Goal: Find specific page/section: Find specific page/section

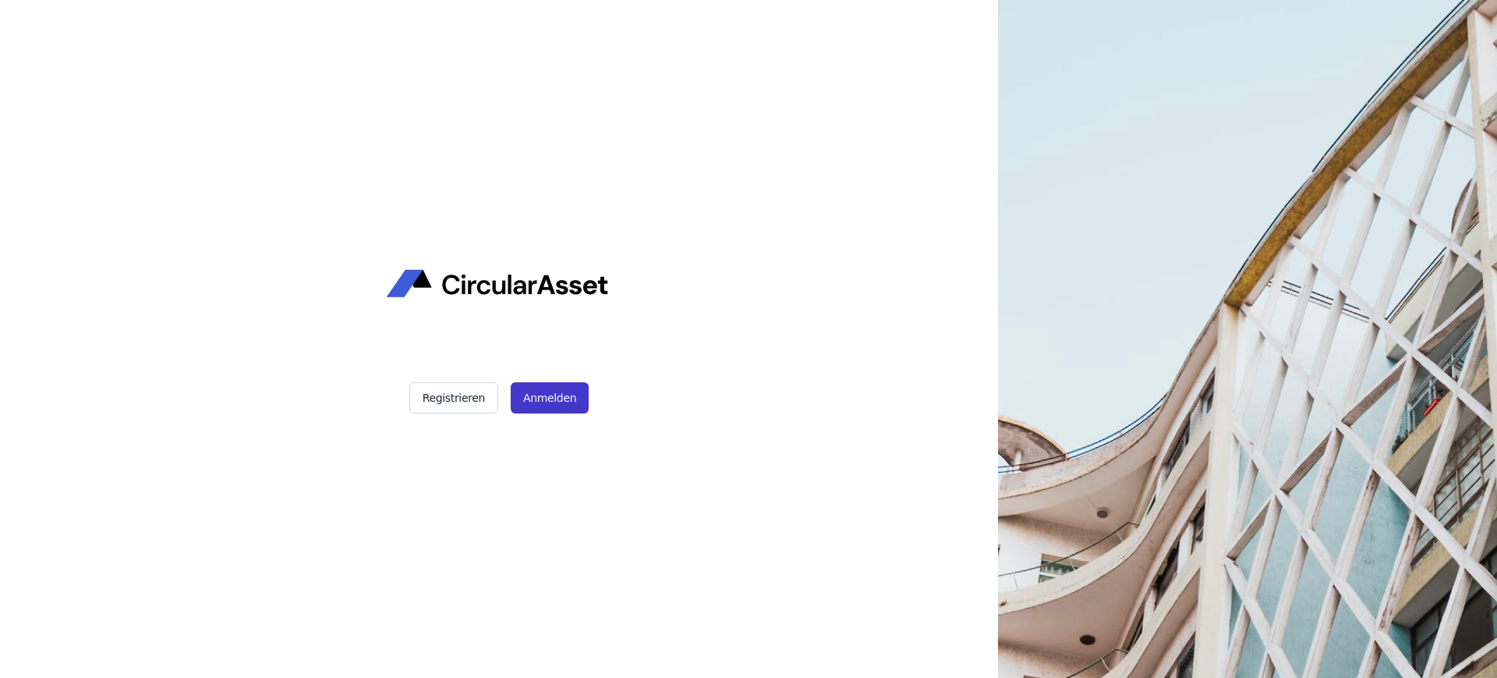
click at [541, 399] on button "Anmelden" at bounding box center [550, 397] width 78 height 31
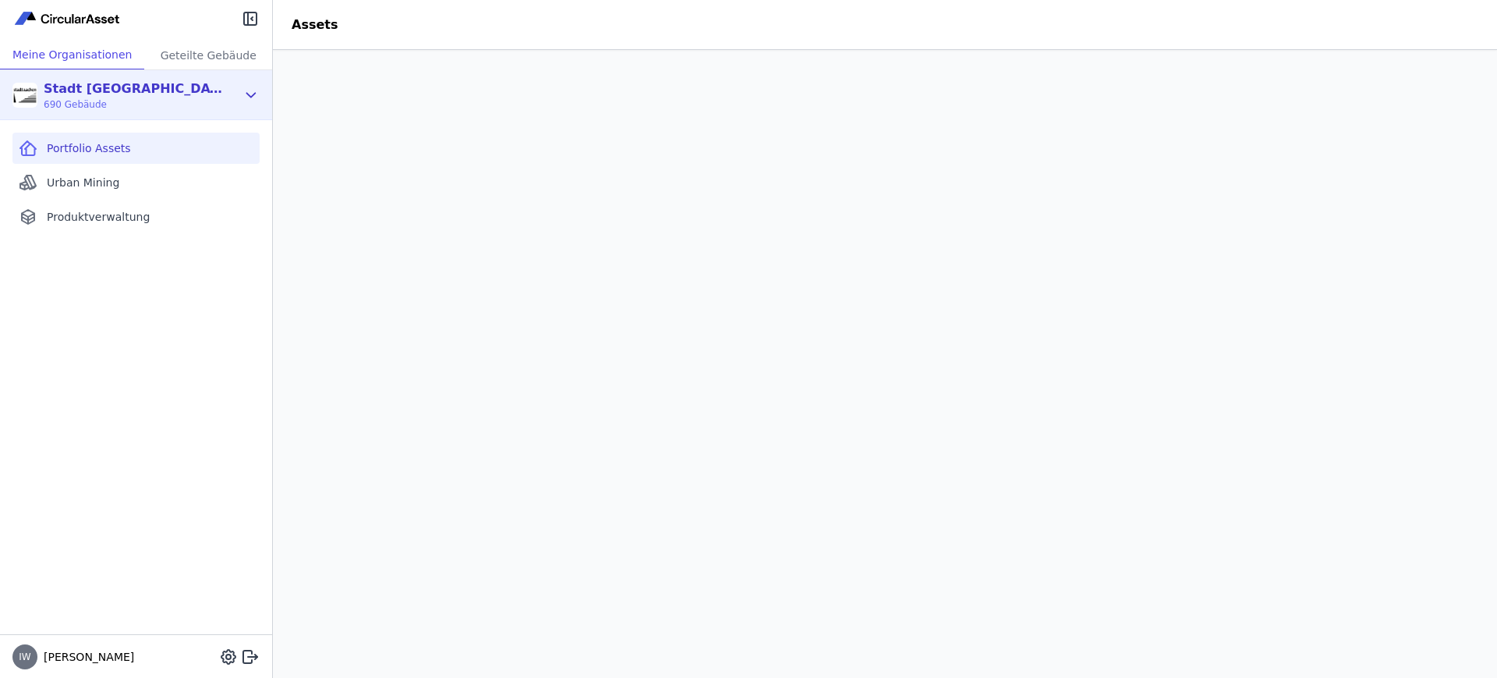
click at [235, 93] on div "Stadt Aachen Gebäudemanagement 690 Gebäude" at bounding box center [124, 95] width 224 height 31
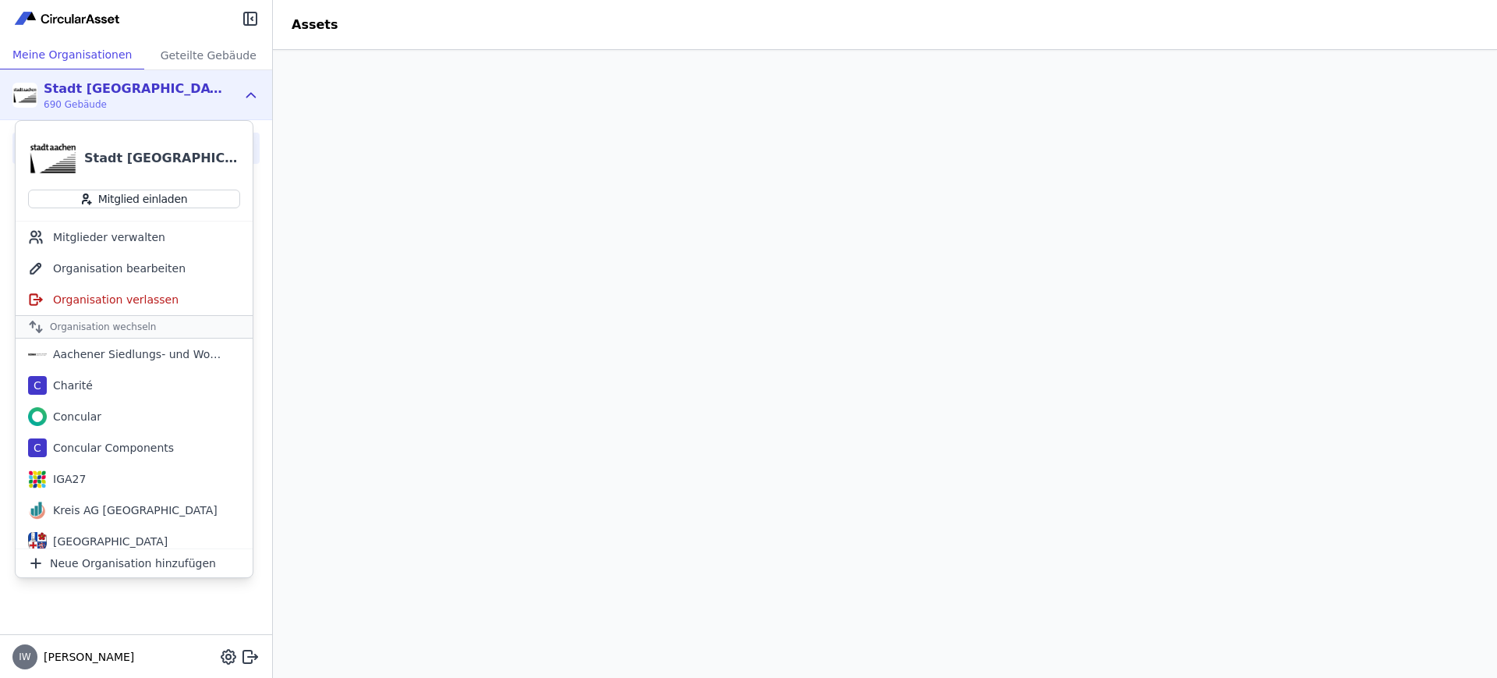
click at [624, 30] on header "Assets" at bounding box center [885, 25] width 1224 height 50
